Goal: Transaction & Acquisition: Purchase product/service

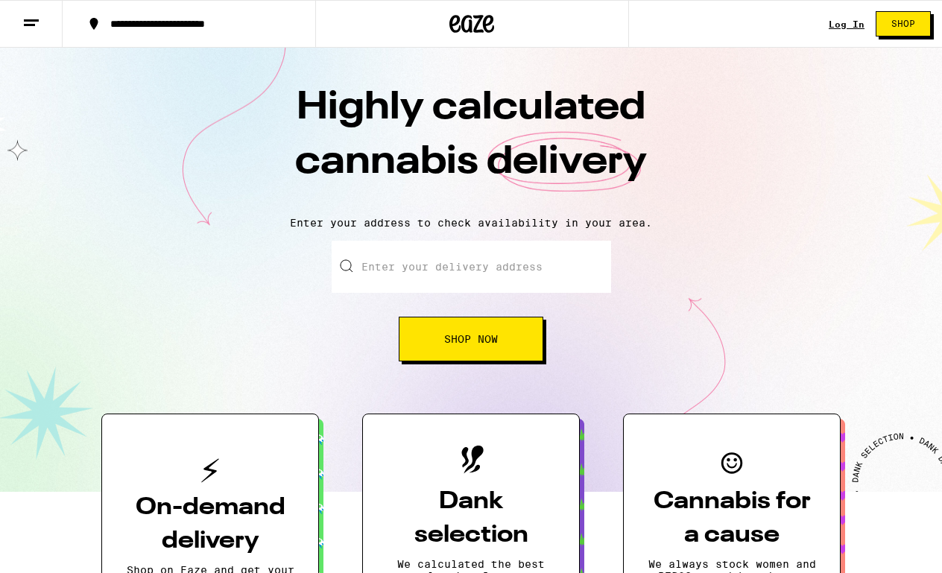
click at [845, 21] on link "Log In" at bounding box center [846, 24] width 36 height 10
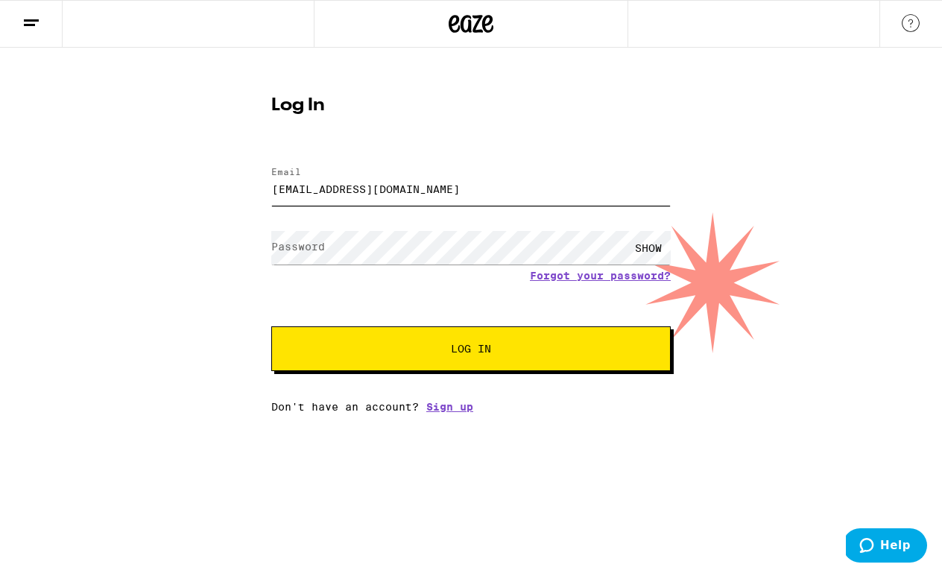
type input "[EMAIL_ADDRESS][DOMAIN_NAME]"
click at [467, 358] on button "Log In" at bounding box center [470, 348] width 399 height 45
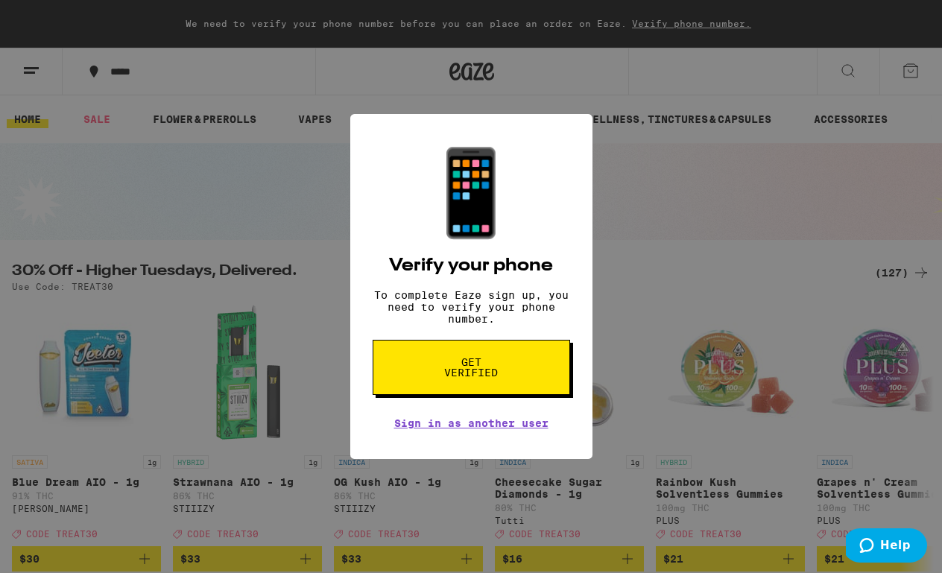
click at [416, 371] on button "Get verified" at bounding box center [470, 367] width 197 height 55
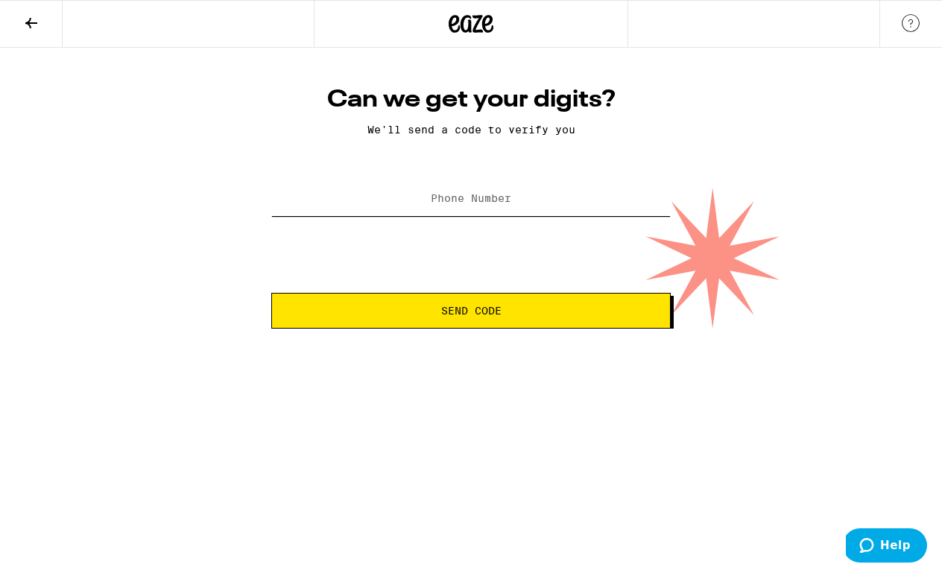
click at [436, 213] on input "Phone Number" at bounding box center [470, 199] width 399 height 34
type input "[PHONE_NUMBER]"
click at [453, 311] on span "Send Code" at bounding box center [471, 310] width 60 height 10
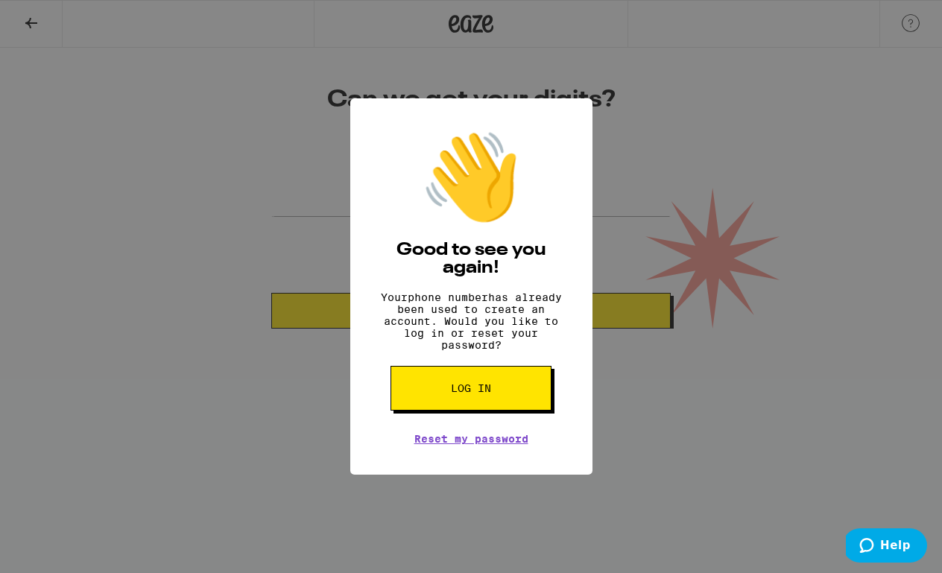
click at [472, 405] on button "Log in" at bounding box center [470, 388] width 161 height 45
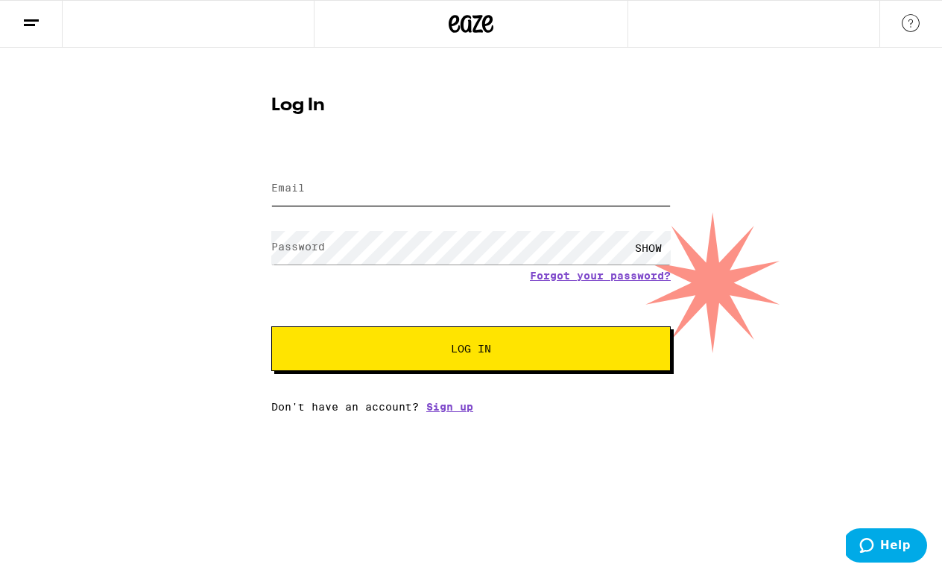
type input "z"
type input "[EMAIL_ADDRESS][DOMAIN_NAME]"
click at [405, 371] on button "Log In" at bounding box center [470, 348] width 399 height 45
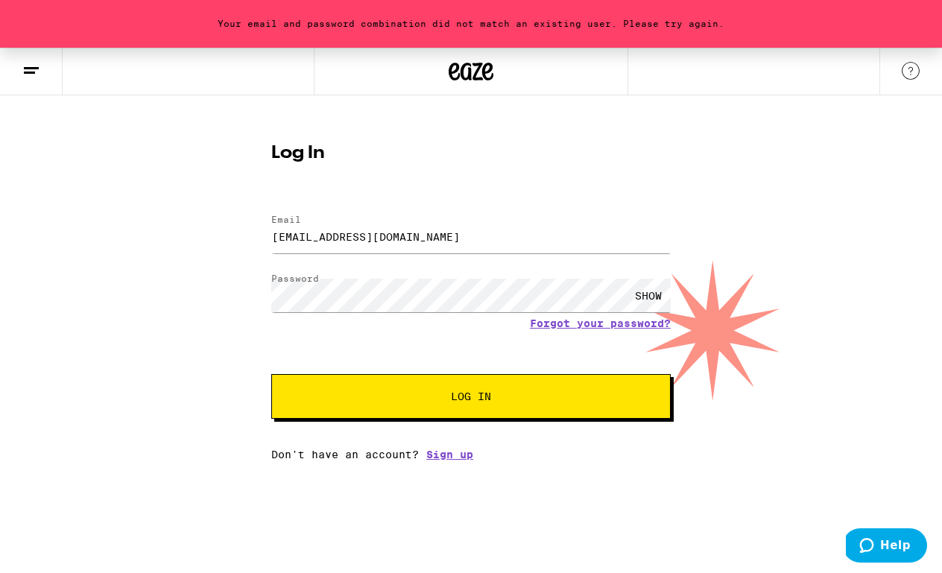
click at [407, 393] on span "Log In" at bounding box center [470, 396] width 279 height 10
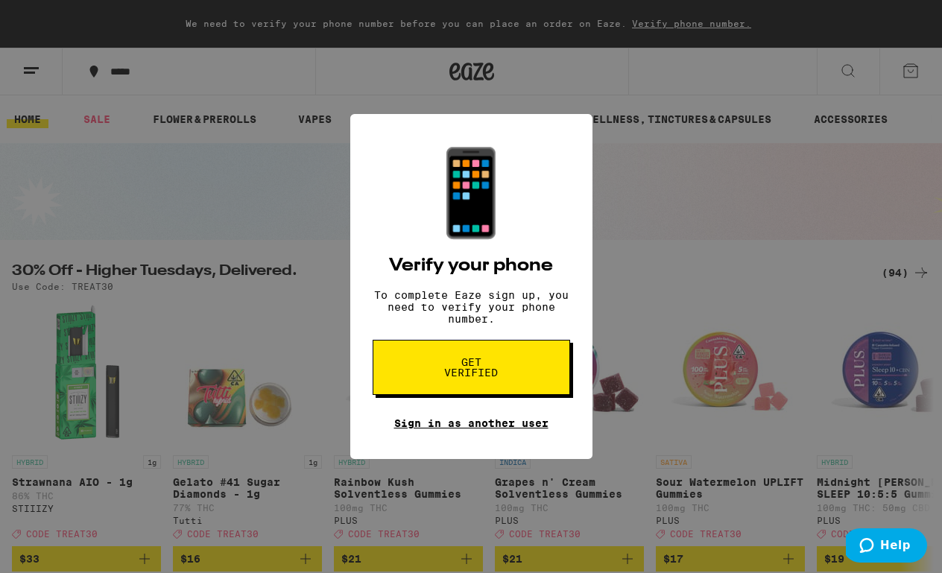
click at [419, 426] on link "Sign in as another user" at bounding box center [471, 423] width 154 height 12
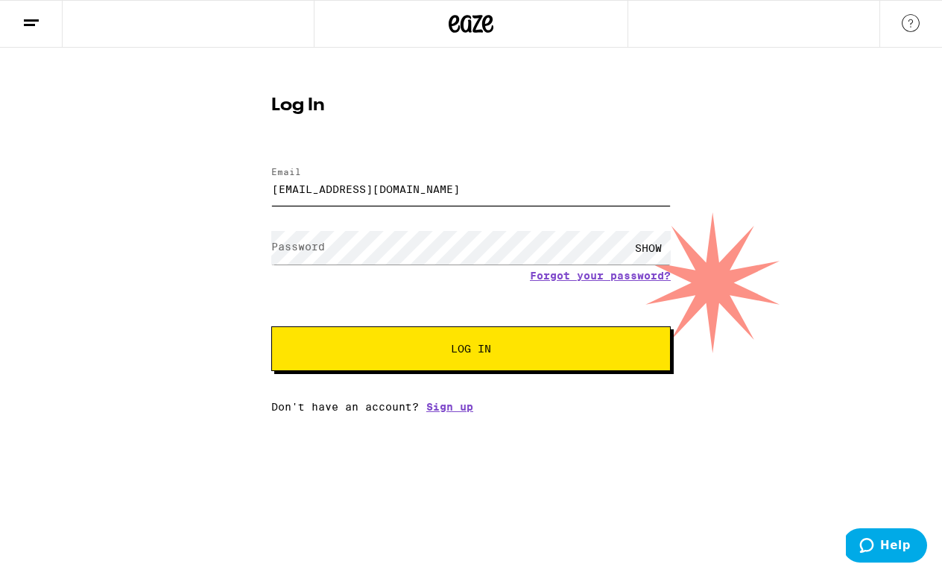
type input "[EMAIL_ADDRESS][DOMAIN_NAME]"
click at [461, 353] on span "Log In" at bounding box center [471, 348] width 40 height 10
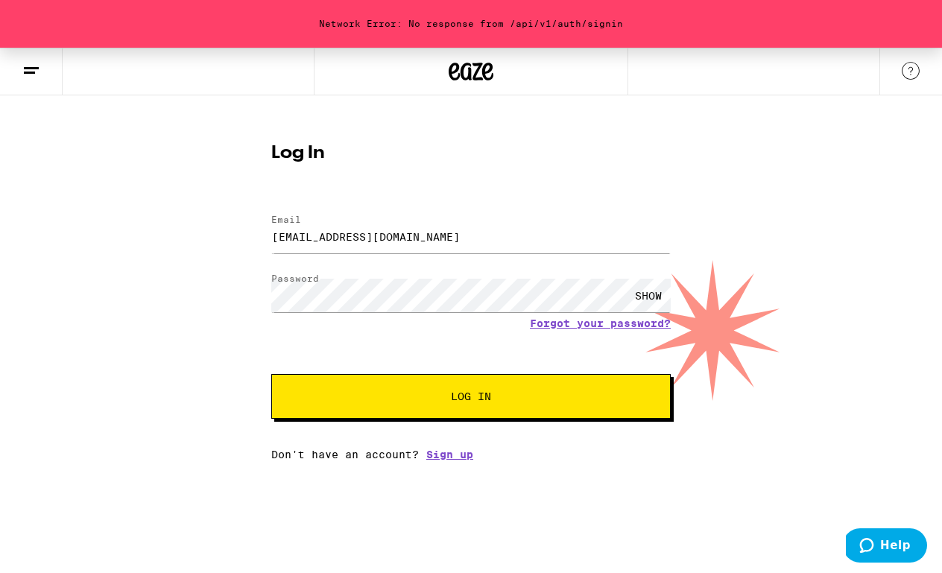
click at [584, 332] on form "Email Email [EMAIL_ADDRESS][DOMAIN_NAME] Password Password SHOW Forgot your pas…" at bounding box center [470, 309] width 399 height 219
click at [585, 329] on link "Forgot your password?" at bounding box center [600, 323] width 141 height 12
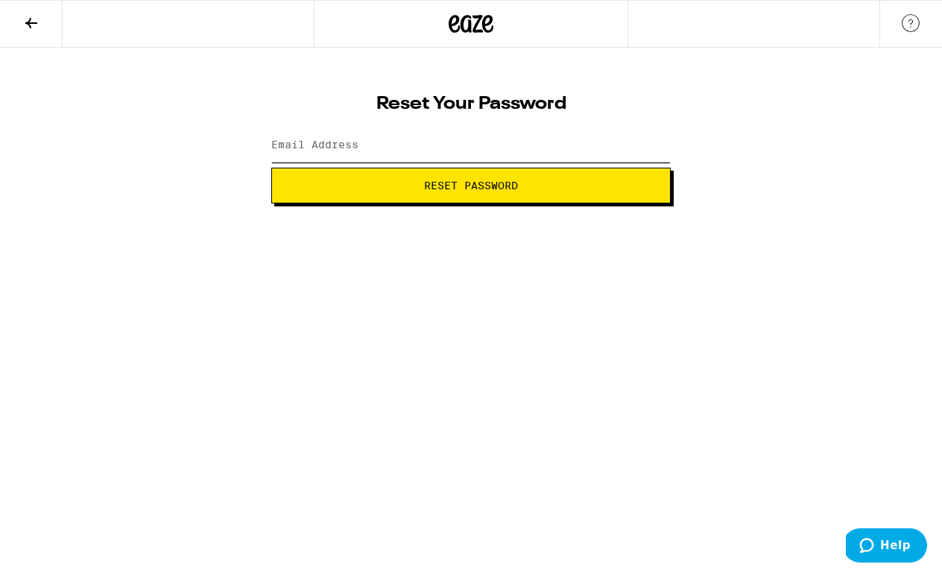
click at [431, 160] on input "Email Address" at bounding box center [470, 146] width 399 height 34
type input "kiaelliott12@gmail.cm"
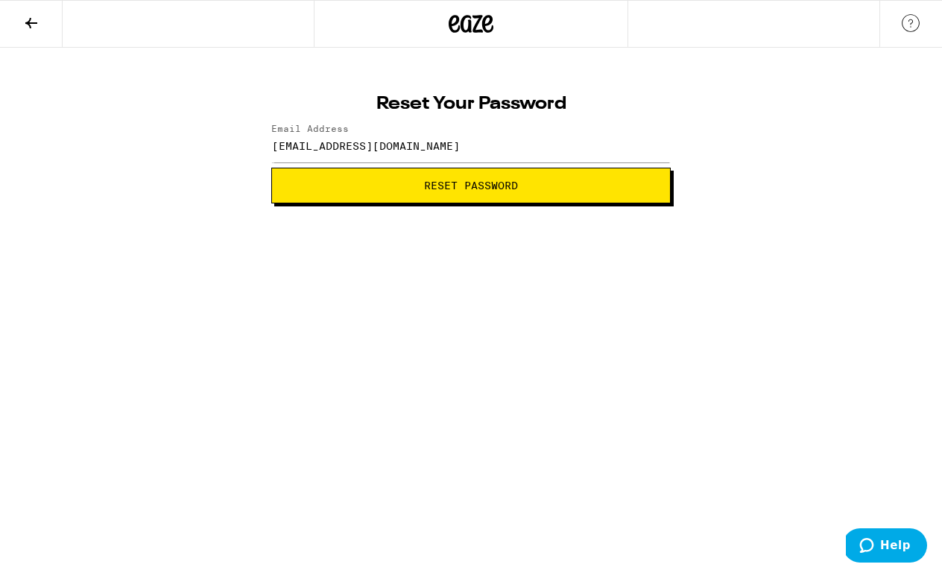
click at [428, 190] on span "Reset Password" at bounding box center [471, 185] width 94 height 10
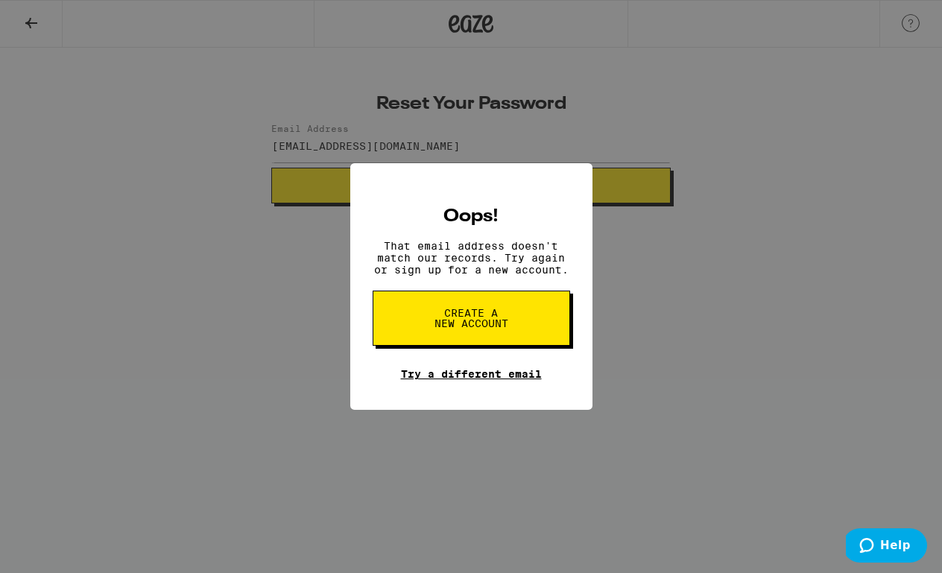
click at [461, 375] on link "Try a different email" at bounding box center [471, 374] width 141 height 12
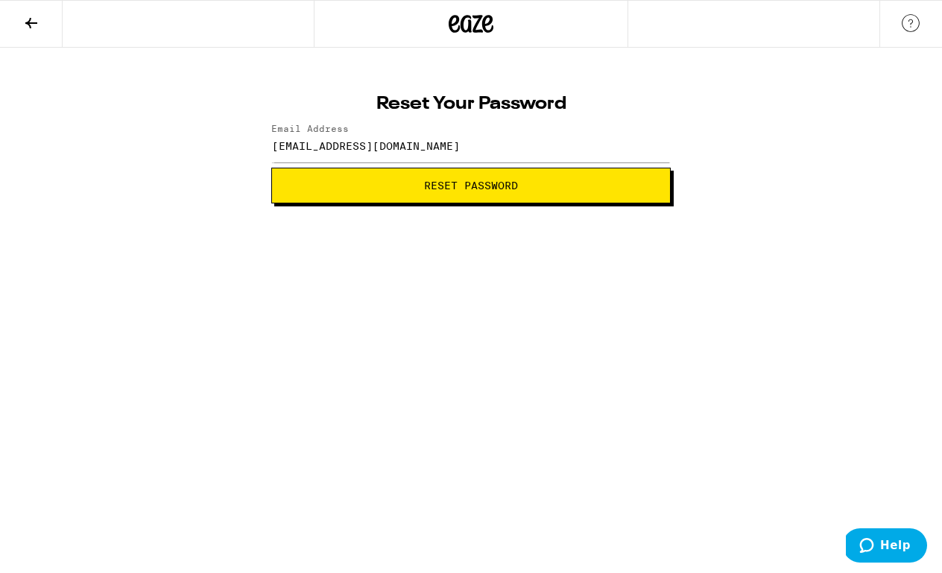
click at [430, 188] on span "Reset Password" at bounding box center [471, 185] width 94 height 10
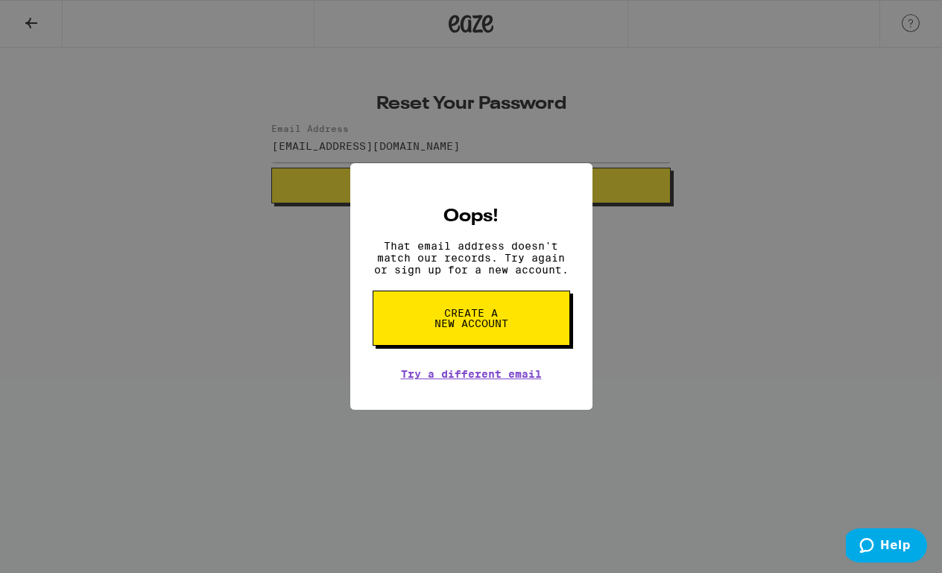
click at [284, 223] on div "Oops! That email address doesn't match our records. Try again or sign up for a …" at bounding box center [471, 286] width 942 height 573
click at [483, 326] on span "Create a new account" at bounding box center [471, 318] width 77 height 21
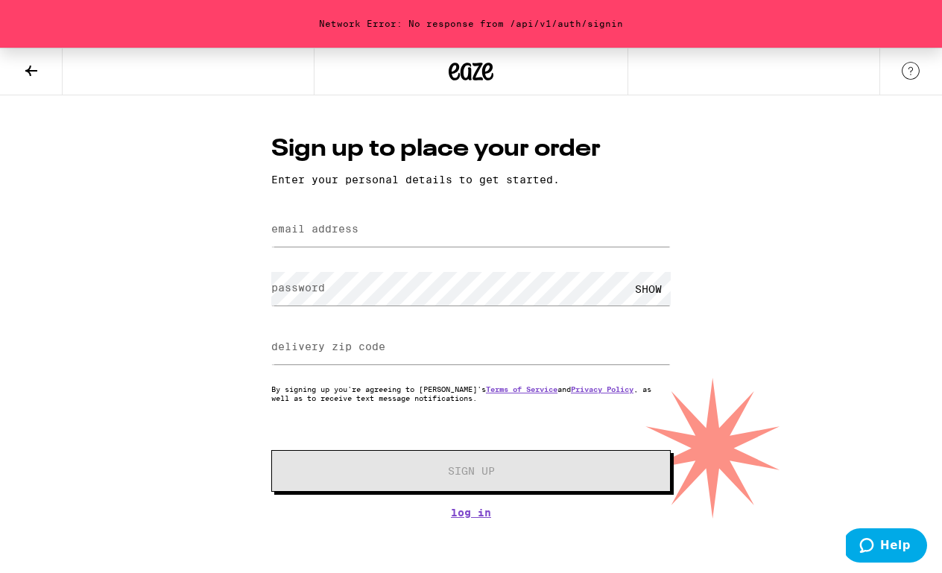
click at [487, 72] on icon at bounding box center [487, 72] width 11 height 18
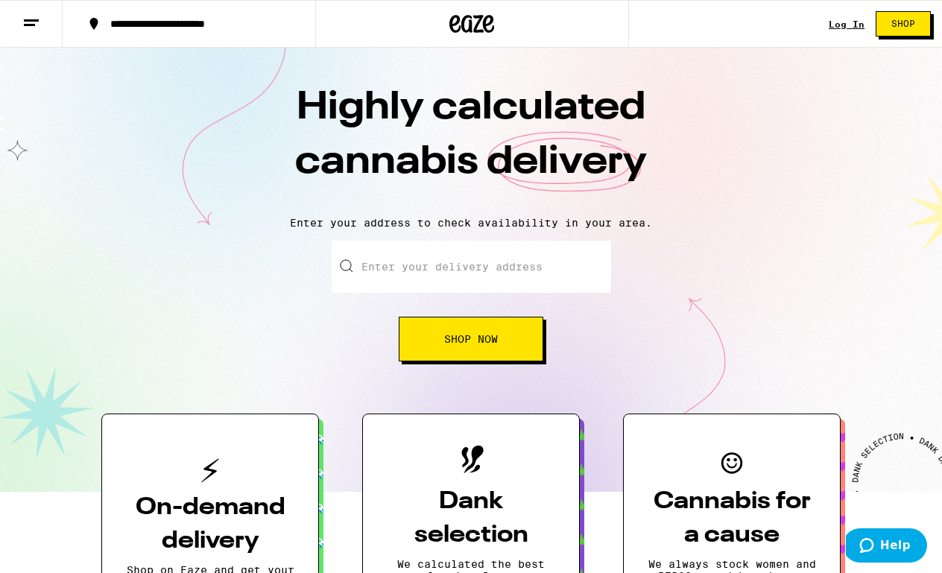
click at [845, 26] on link "Log In" at bounding box center [846, 24] width 36 height 10
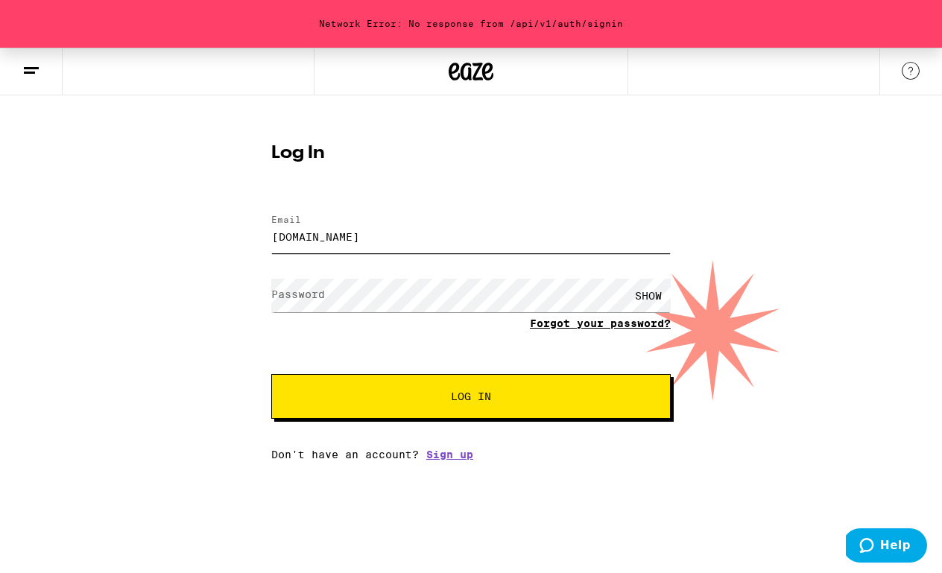
type input "kiaelliott122gmail.com"
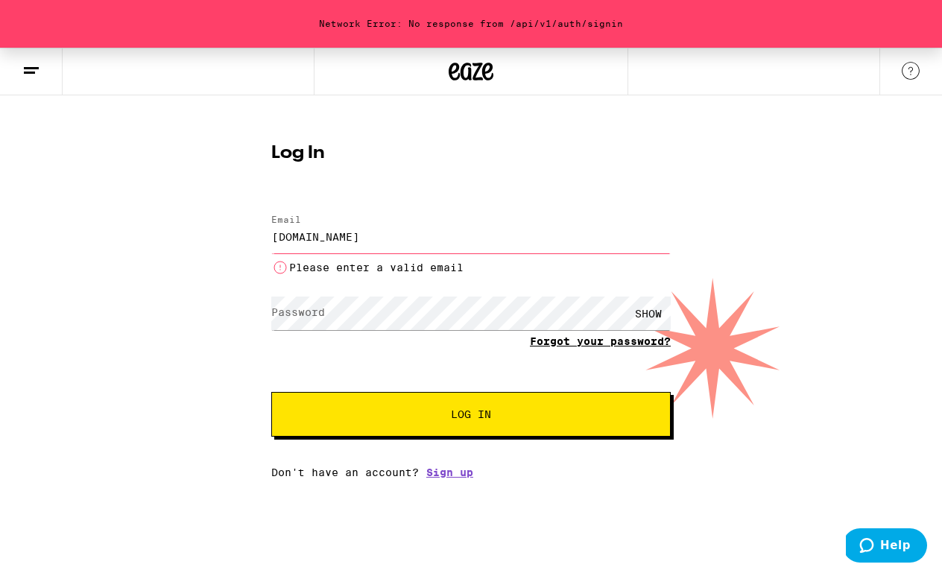
click at [565, 320] on form "Email Email kiaelliott122gmail.com Please enter a valid email Password Password…" at bounding box center [470, 318] width 399 height 237
click at [613, 344] on link "Forgot your password?" at bounding box center [600, 341] width 141 height 12
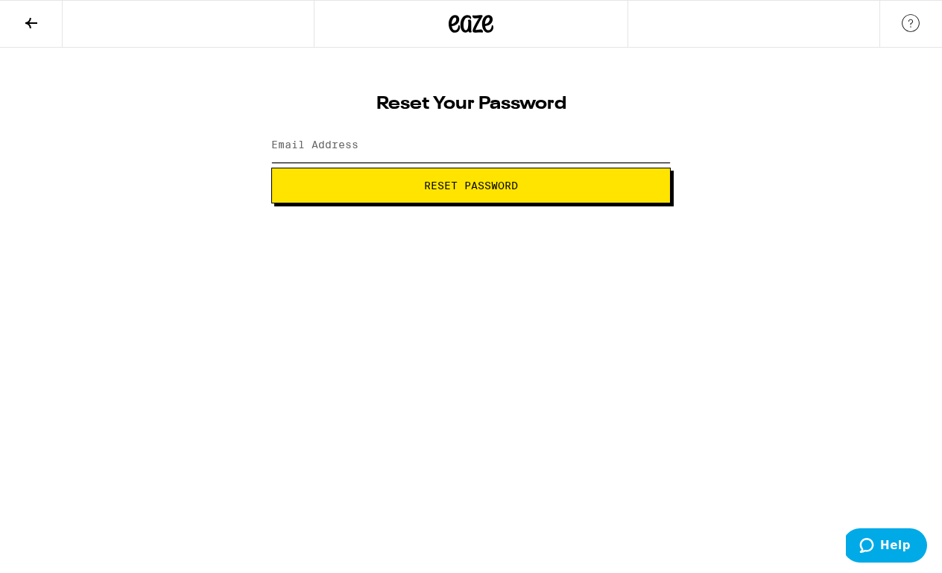
click at [358, 135] on input "Email Address" at bounding box center [470, 146] width 399 height 34
type input "kiaelliott12@gmail.com"
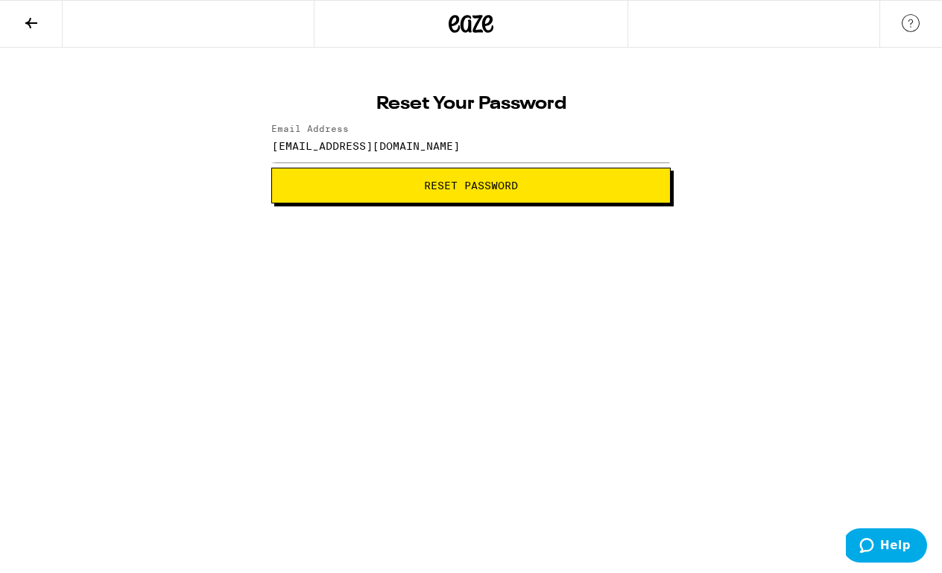
click at [376, 185] on span "Reset Password" at bounding box center [471, 185] width 374 height 10
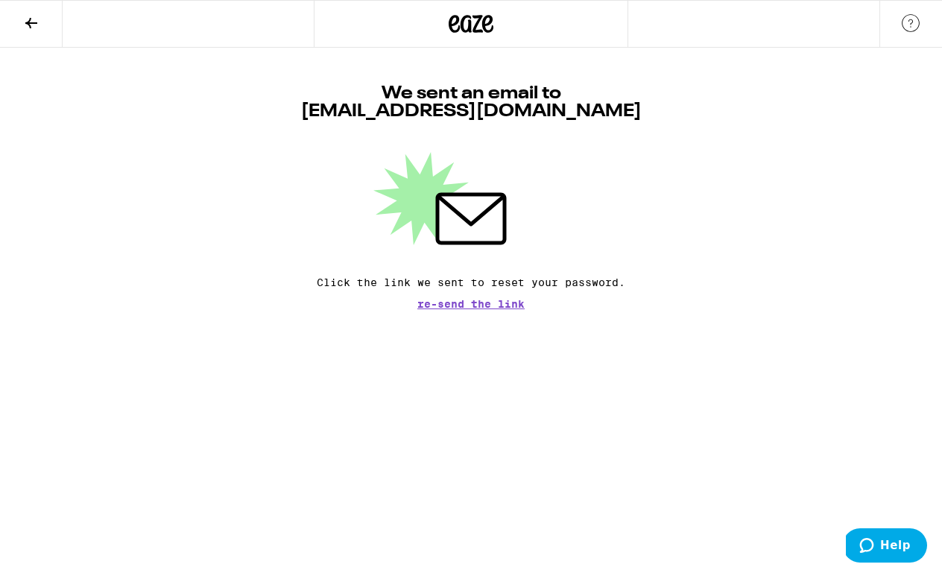
click at [469, 36] on icon at bounding box center [470, 23] width 45 height 27
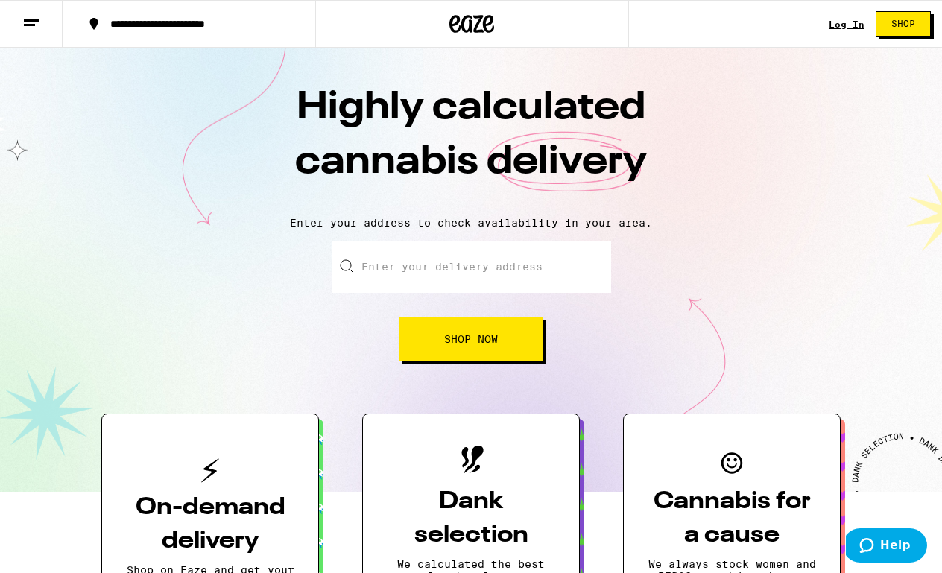
click at [840, 29] on link "Log In" at bounding box center [846, 24] width 36 height 10
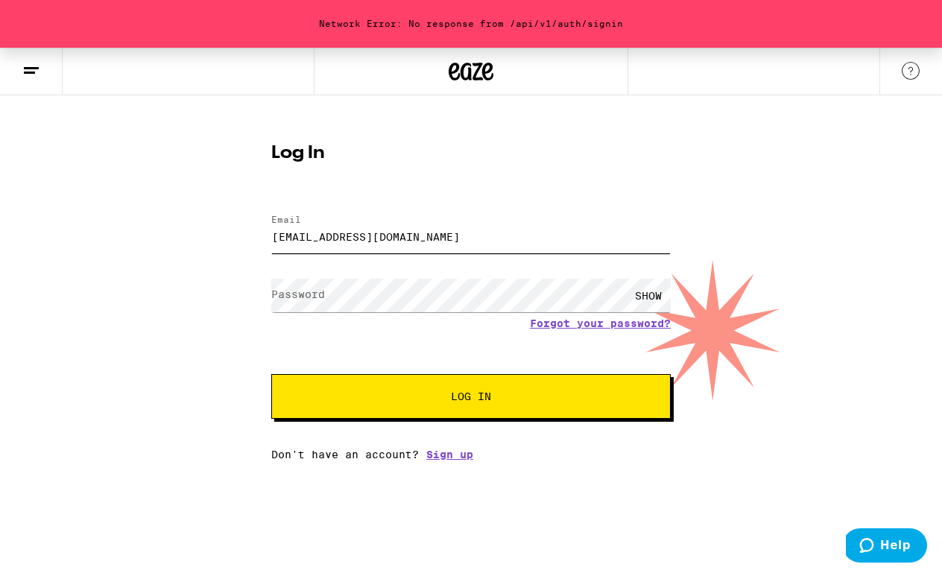
type input "kiaelliott12@gmail.com"
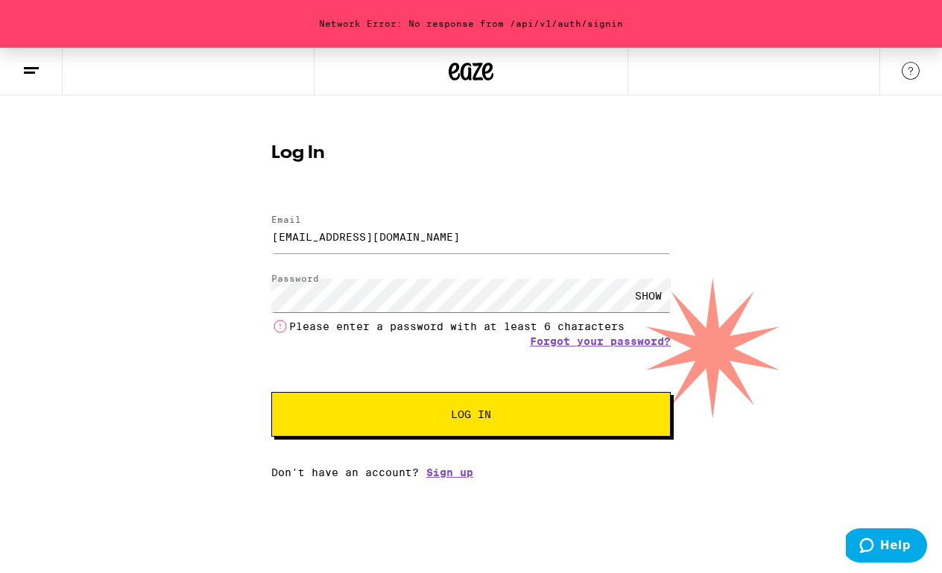
click at [653, 295] on div "SHOW" at bounding box center [648, 296] width 45 height 34
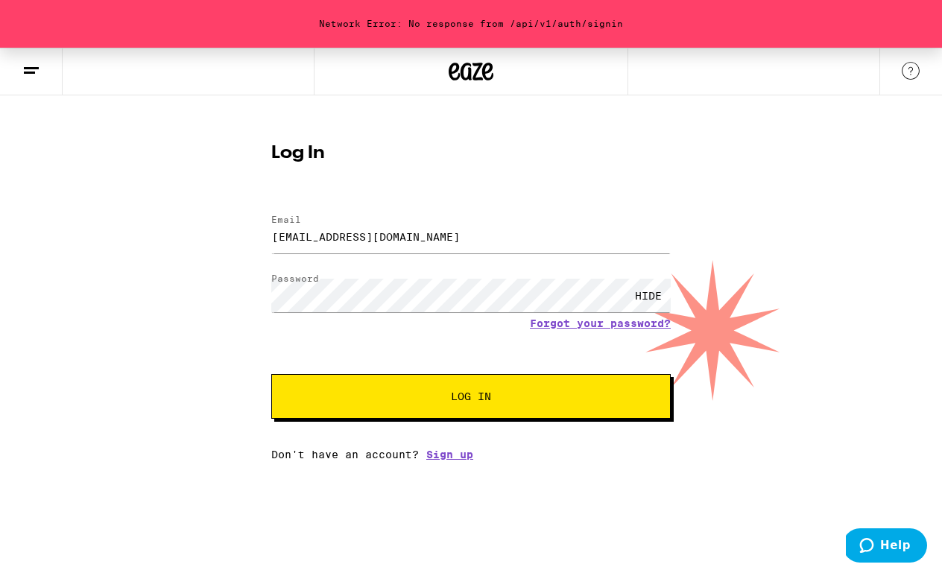
click at [459, 406] on button "Log In" at bounding box center [470, 396] width 399 height 45
